Goal: Task Accomplishment & Management: Manage account settings

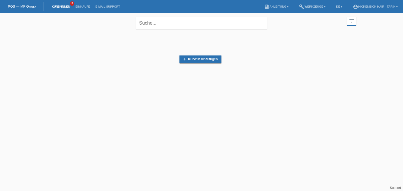
click at [58, 7] on link "Kund*innen" at bounding box center [61, 6] width 24 height 3
click at [348, 23] on div "filter_list" at bounding box center [351, 21] width 9 height 9
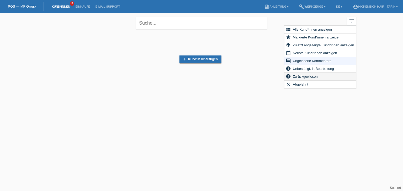
click at [298, 75] on span "Zurückgewiesen" at bounding box center [305, 76] width 26 height 6
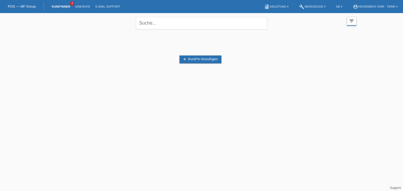
click at [354, 20] on div "filter_list" at bounding box center [351, 21] width 9 height 9
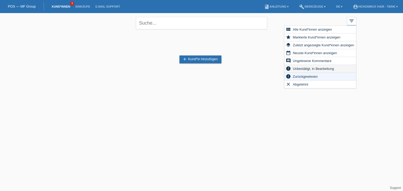
click at [315, 73] on div "error Unbestätigt, in Bearbeitung" at bounding box center [320, 69] width 72 height 8
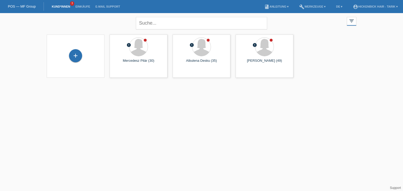
drag, startPoint x: 313, startPoint y: 66, endPoint x: 314, endPoint y: 48, distance: 18.4
click at [314, 48] on div "+ error Mercedesz Pilàr (30) launch Anzeigen error" at bounding box center [201, 56] width 315 height 48
click at [251, 74] on span "Anzeigen" at bounding box center [250, 73] width 14 height 4
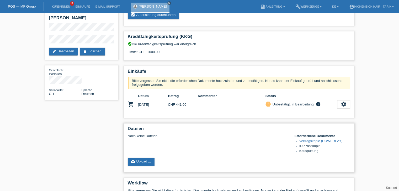
scroll to position [79, 0]
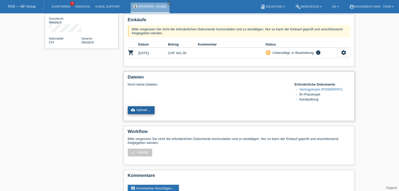
click at [140, 112] on link "cloud_upload Upload ..." at bounding box center [141, 110] width 27 height 8
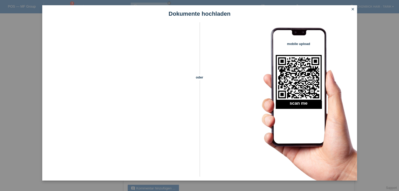
click at [352, 9] on icon "close" at bounding box center [352, 9] width 4 height 4
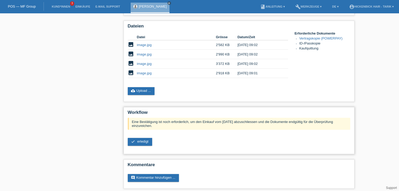
scroll to position [119, 0]
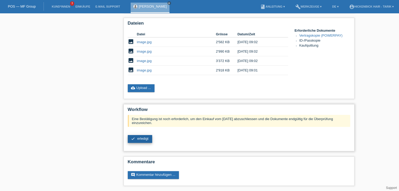
click at [144, 141] on link "check erledigt" at bounding box center [140, 139] width 24 height 8
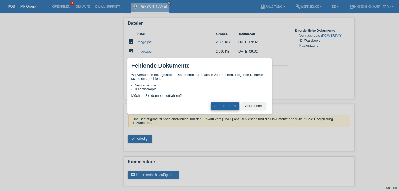
click at [235, 110] on button "Ja, Fortfahren" at bounding box center [224, 106] width 29 height 8
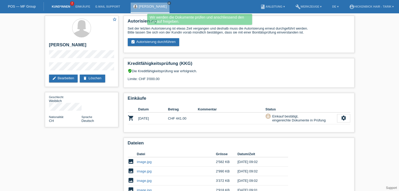
click at [64, 7] on link "Kund*innen" at bounding box center [61, 6] width 24 height 3
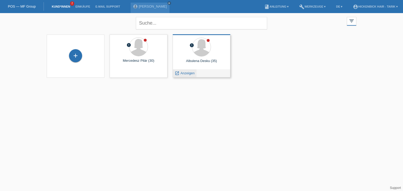
click at [182, 74] on span "Anzeigen" at bounding box center [187, 73] width 14 height 4
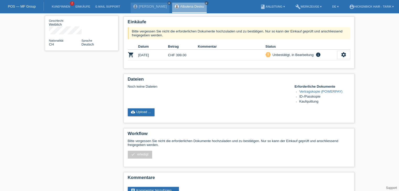
scroll to position [79, 0]
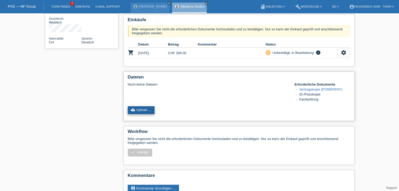
click at [136, 111] on link "cloud_upload Upload ..." at bounding box center [141, 110] width 27 height 8
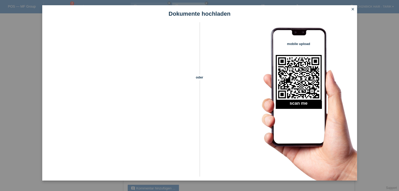
click at [353, 8] on icon "close" at bounding box center [352, 9] width 4 height 4
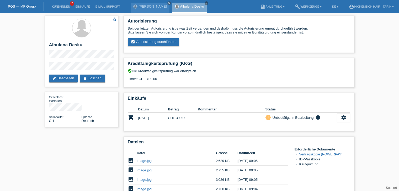
scroll to position [79, 0]
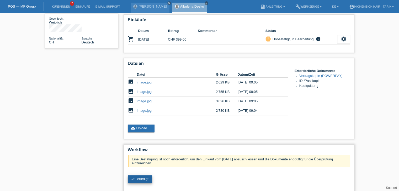
click at [141, 182] on link "check erledigt" at bounding box center [140, 180] width 24 height 8
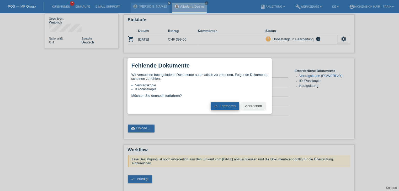
click at [224, 105] on button "Ja, Fortfahren" at bounding box center [224, 106] width 29 height 8
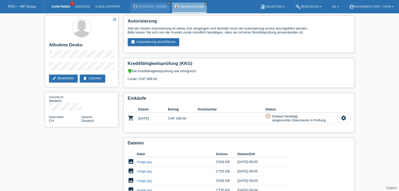
click at [59, 6] on link "Kund*innen" at bounding box center [61, 6] width 24 height 3
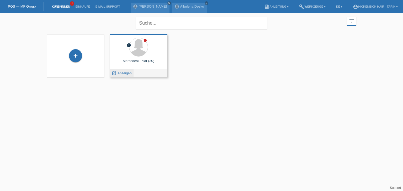
click at [127, 74] on span "Anzeigen" at bounding box center [124, 73] width 14 height 4
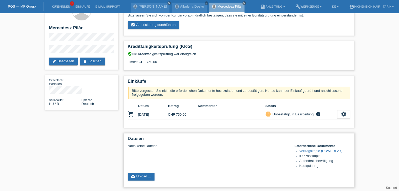
scroll to position [26, 0]
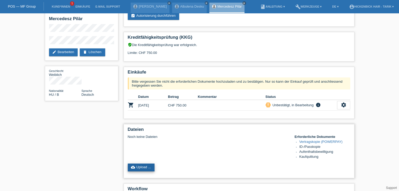
click at [142, 169] on link "cloud_upload Upload ..." at bounding box center [141, 168] width 27 height 8
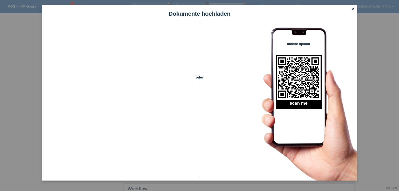
click at [353, 10] on icon "close" at bounding box center [352, 9] width 4 height 4
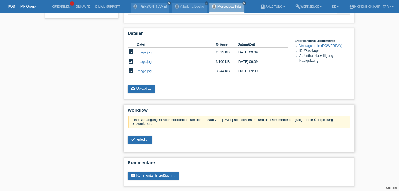
scroll to position [110, 0]
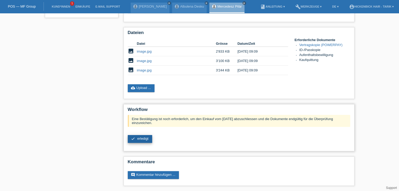
click at [146, 140] on span "erledigt" at bounding box center [142, 139] width 11 height 4
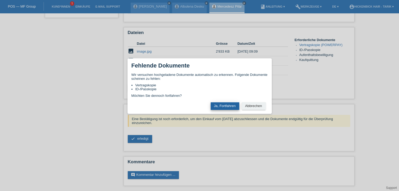
click at [224, 109] on button "Ja, Fortfahren" at bounding box center [224, 106] width 29 height 8
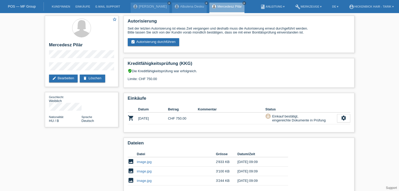
scroll to position [61, 0]
